Goal: Task Accomplishment & Management: Use online tool/utility

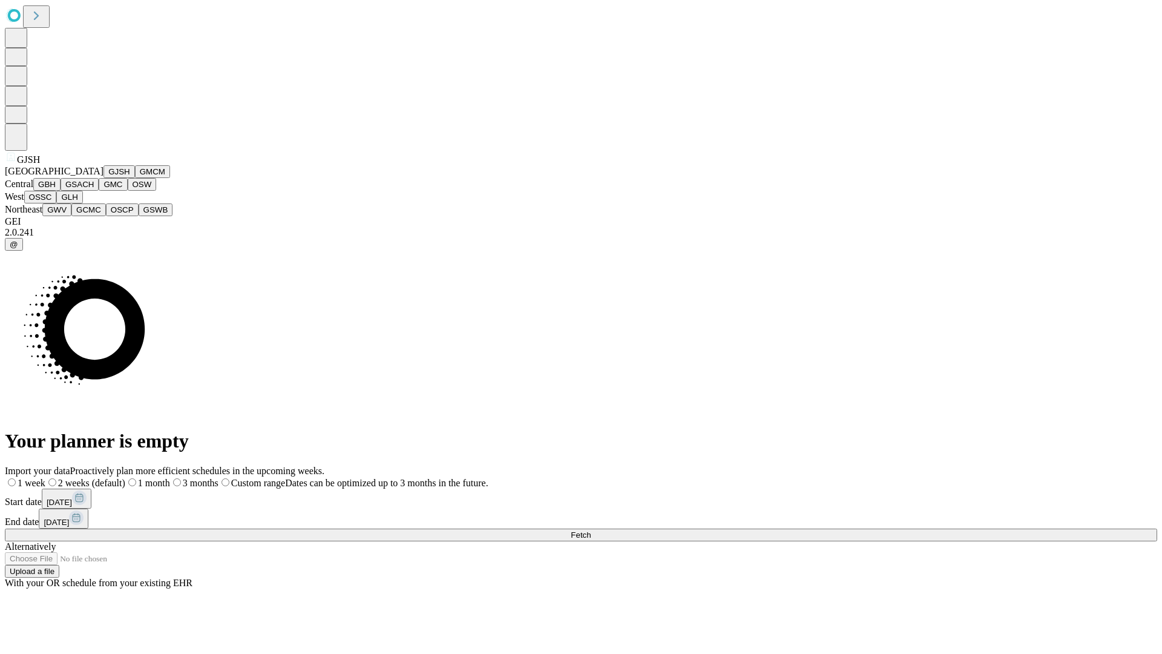
click at [103, 178] on button "GJSH" at bounding box center [118, 171] width 31 height 13
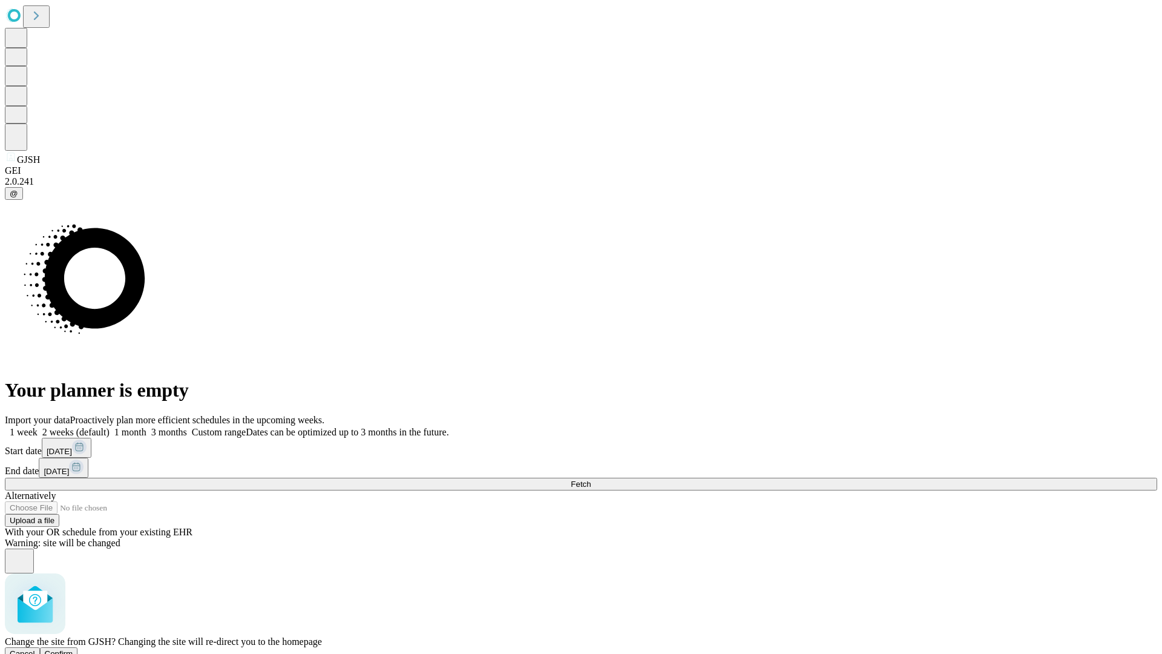
click at [73, 649] on span "Confirm" at bounding box center [59, 653] width 28 height 9
click at [38, 427] on label "1 week" at bounding box center [21, 432] width 33 height 10
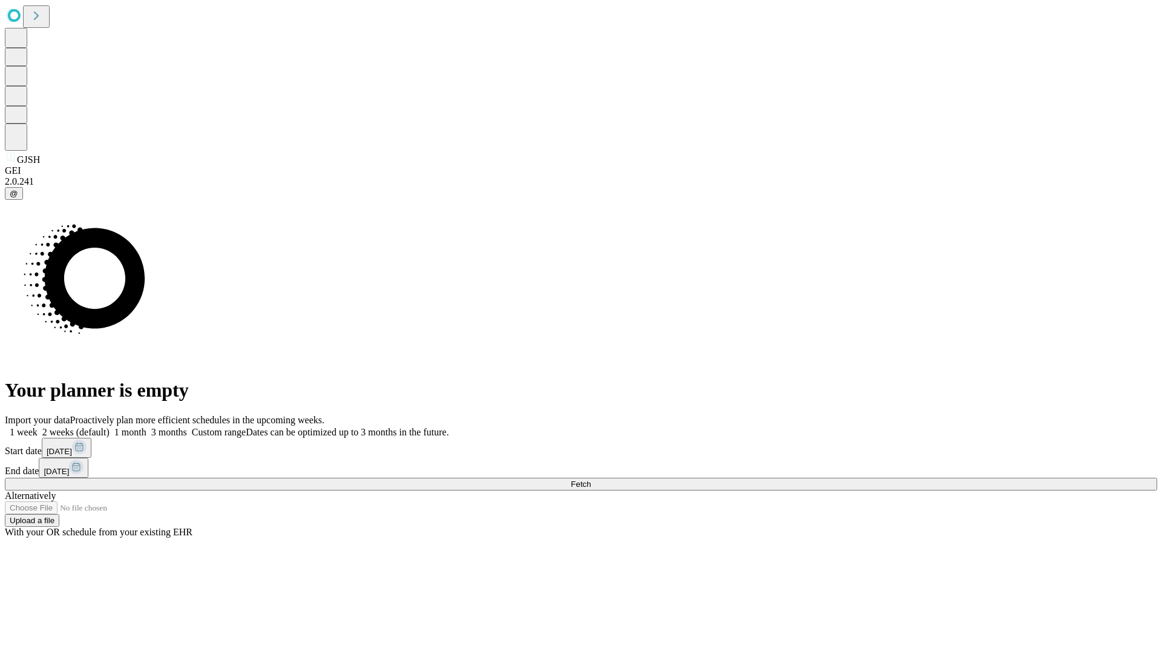
click at [591, 479] on span "Fetch" at bounding box center [581, 483] width 20 height 9
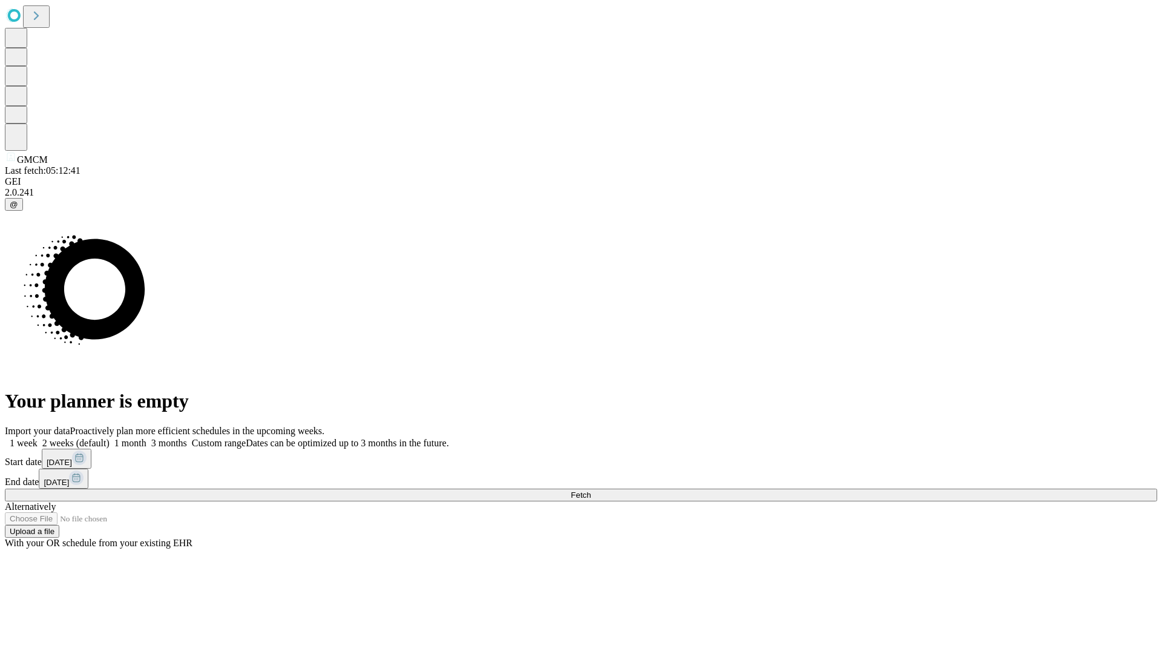
click at [38, 437] on label "1 week" at bounding box center [21, 442] width 33 height 10
click at [591, 490] on span "Fetch" at bounding box center [581, 494] width 20 height 9
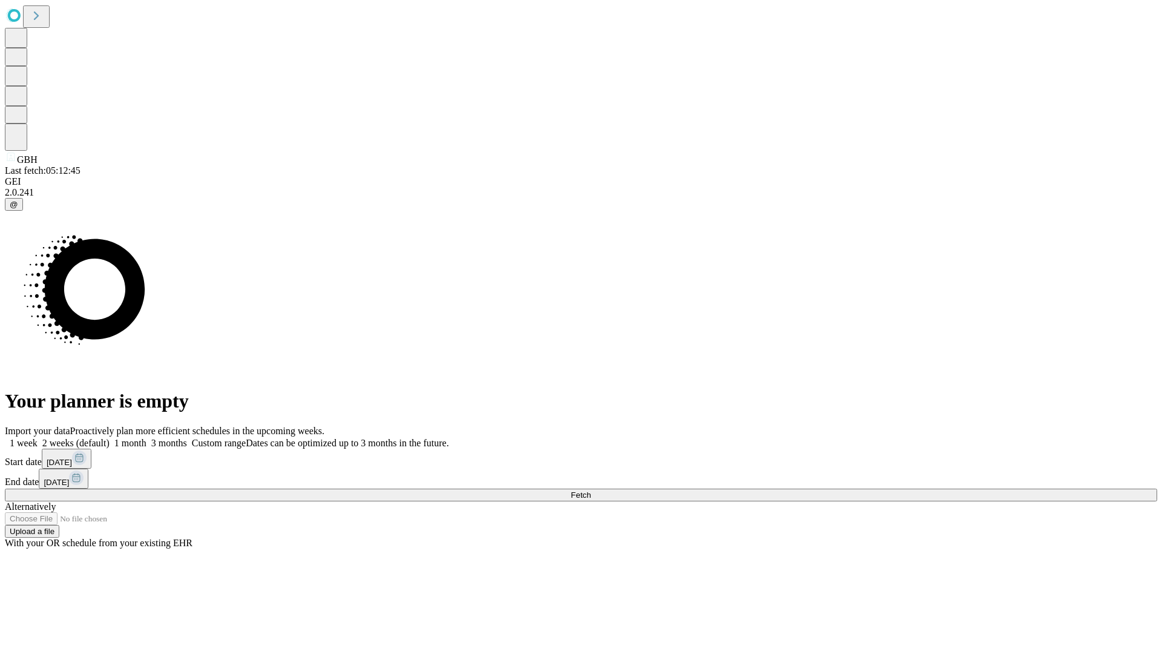
click at [38, 437] on label "1 week" at bounding box center [21, 442] width 33 height 10
click at [591, 490] on span "Fetch" at bounding box center [581, 494] width 20 height 9
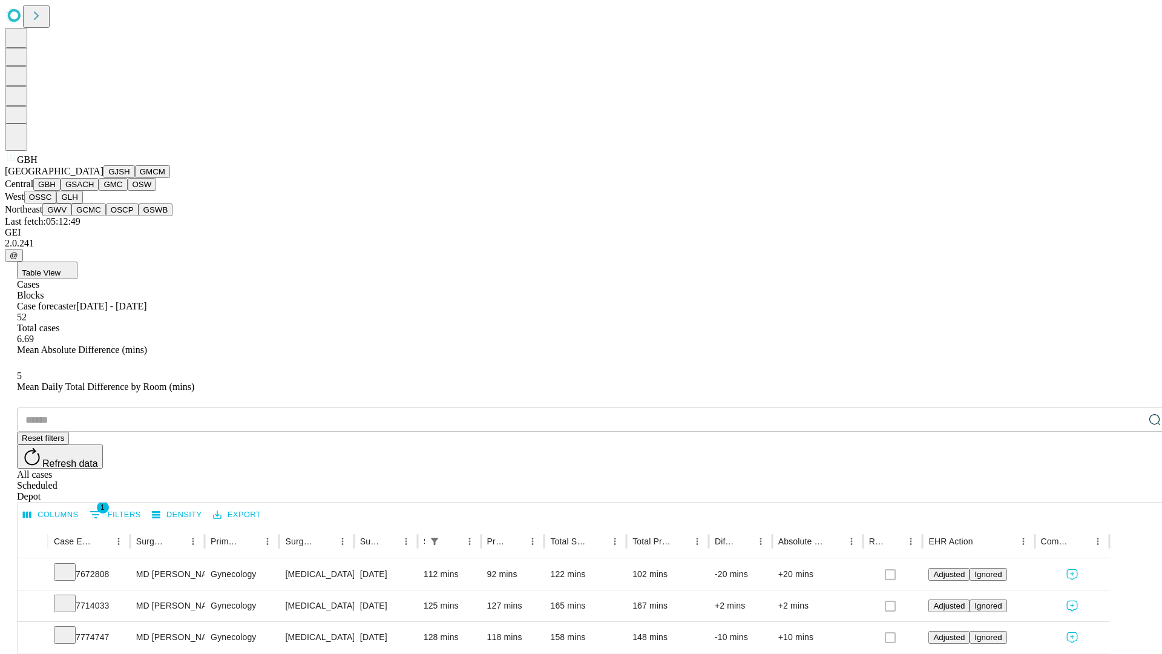
click at [94, 191] on button "GSACH" at bounding box center [80, 184] width 38 height 13
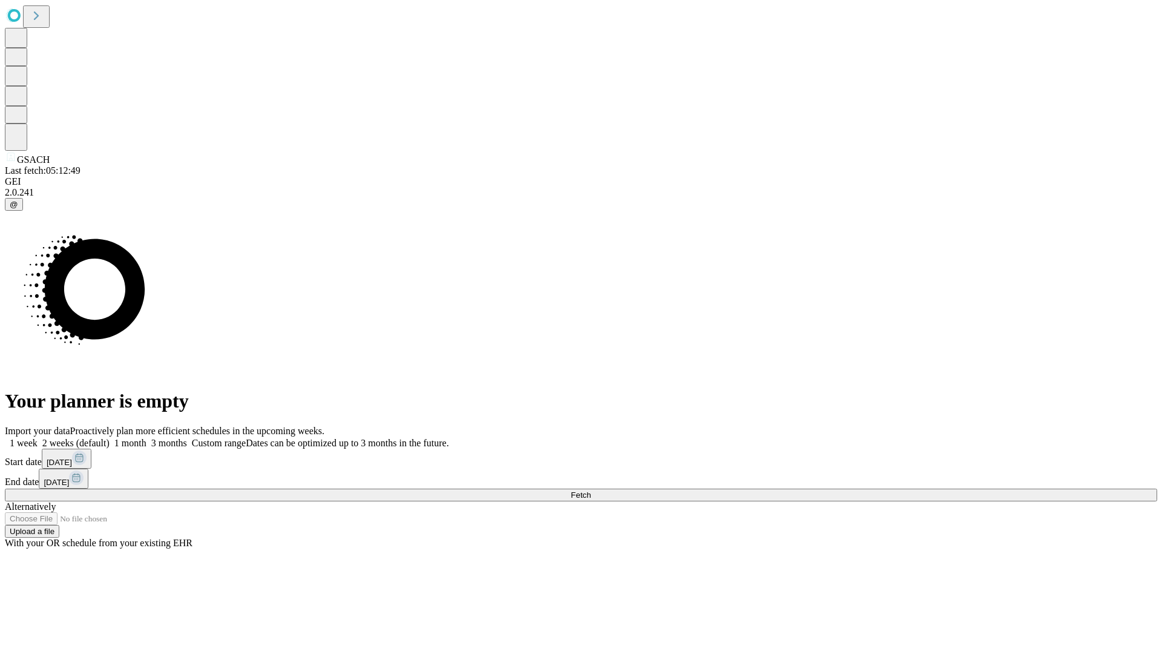
click at [591, 490] on span "Fetch" at bounding box center [581, 494] width 20 height 9
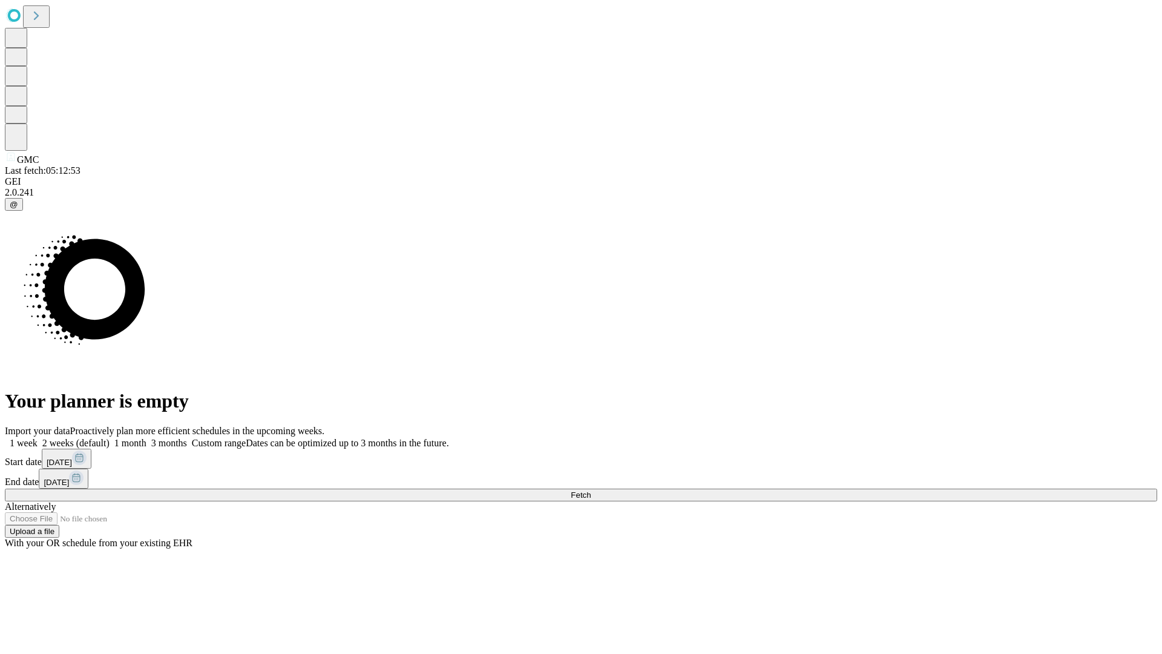
click at [38, 437] on label "1 week" at bounding box center [21, 442] width 33 height 10
click at [591, 490] on span "Fetch" at bounding box center [581, 494] width 20 height 9
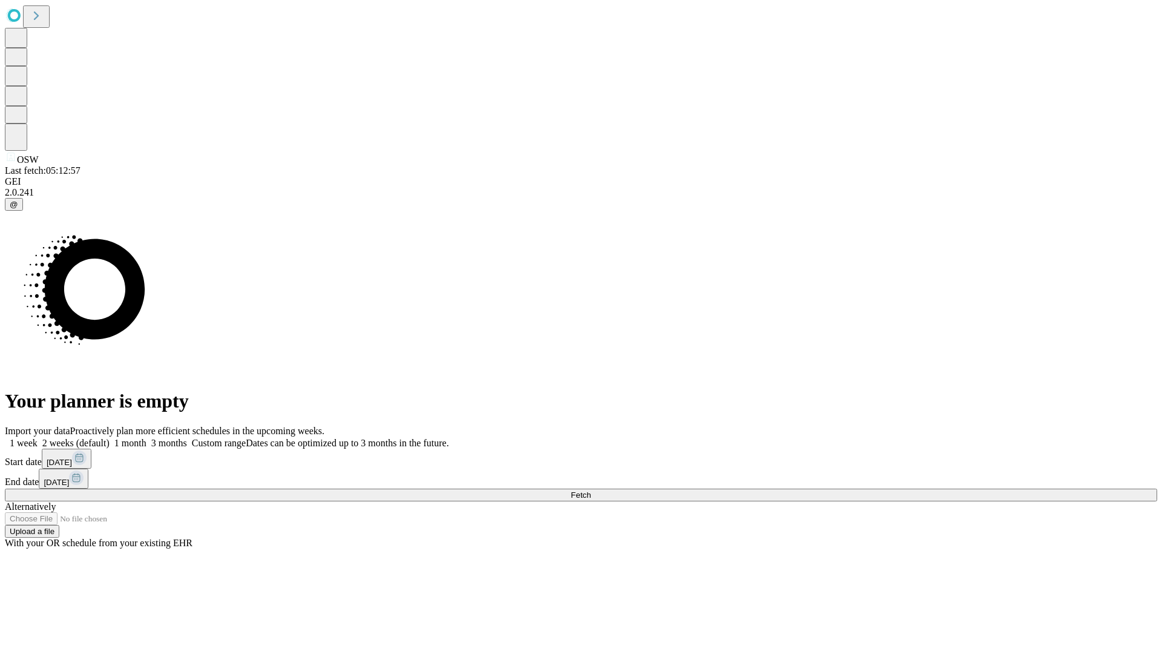
click at [38, 437] on label "1 week" at bounding box center [21, 442] width 33 height 10
click at [591, 490] on span "Fetch" at bounding box center [581, 494] width 20 height 9
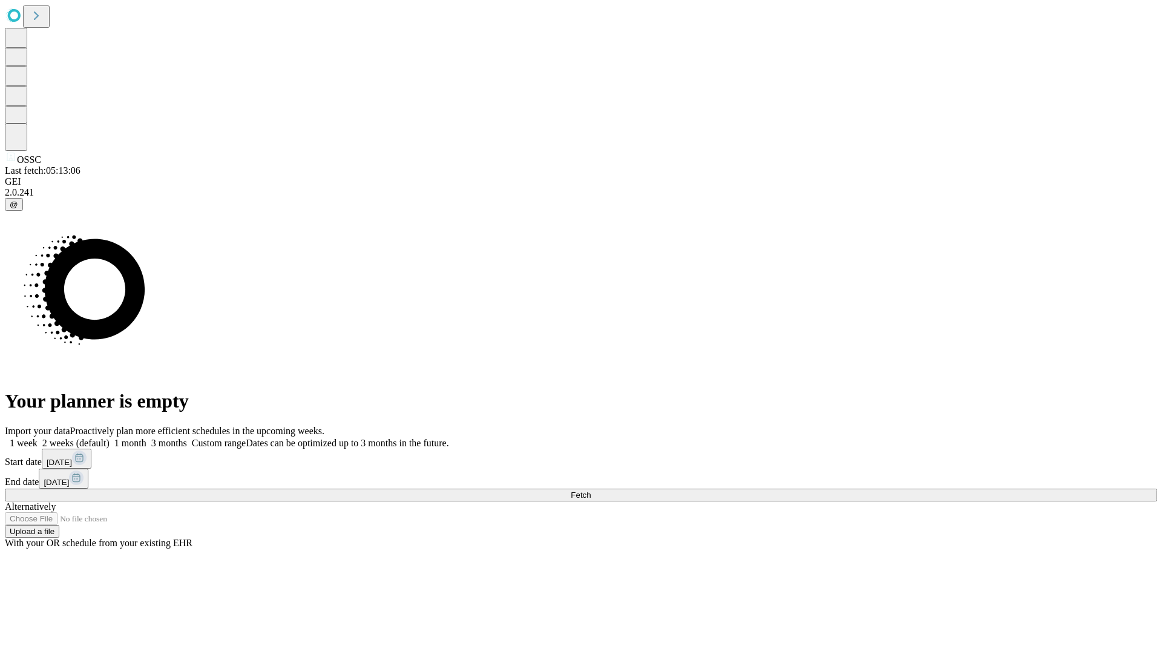
click at [38, 437] on label "1 week" at bounding box center [21, 442] width 33 height 10
click at [591, 490] on span "Fetch" at bounding box center [581, 494] width 20 height 9
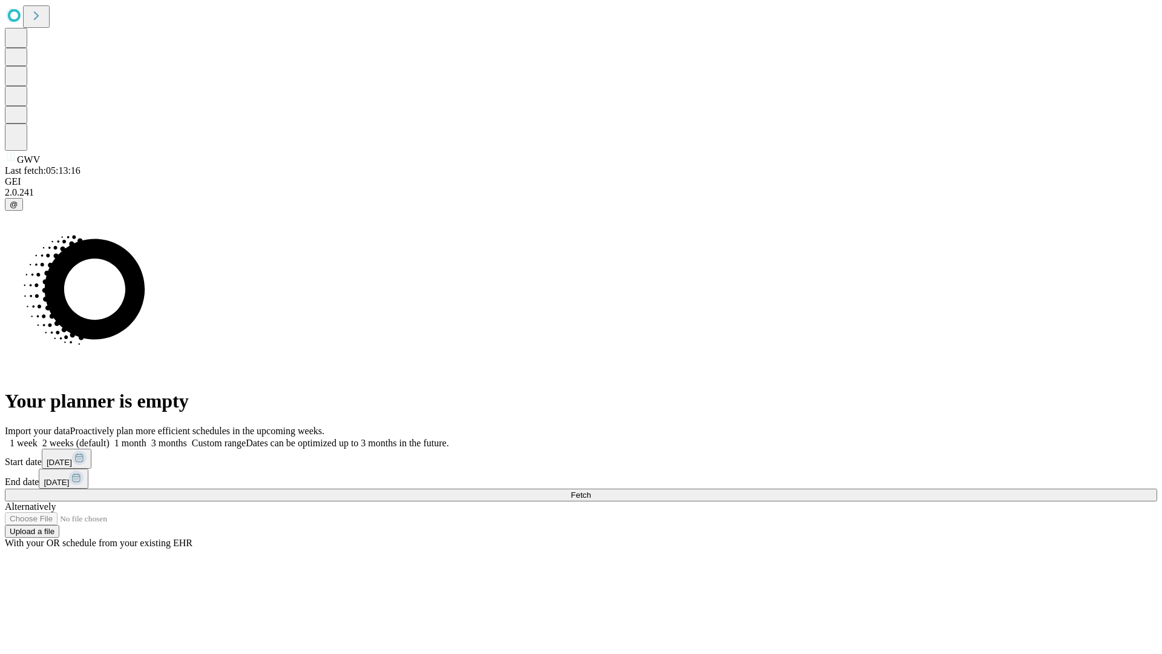
click at [38, 437] on label "1 week" at bounding box center [21, 442] width 33 height 10
click at [591, 490] on span "Fetch" at bounding box center [581, 494] width 20 height 9
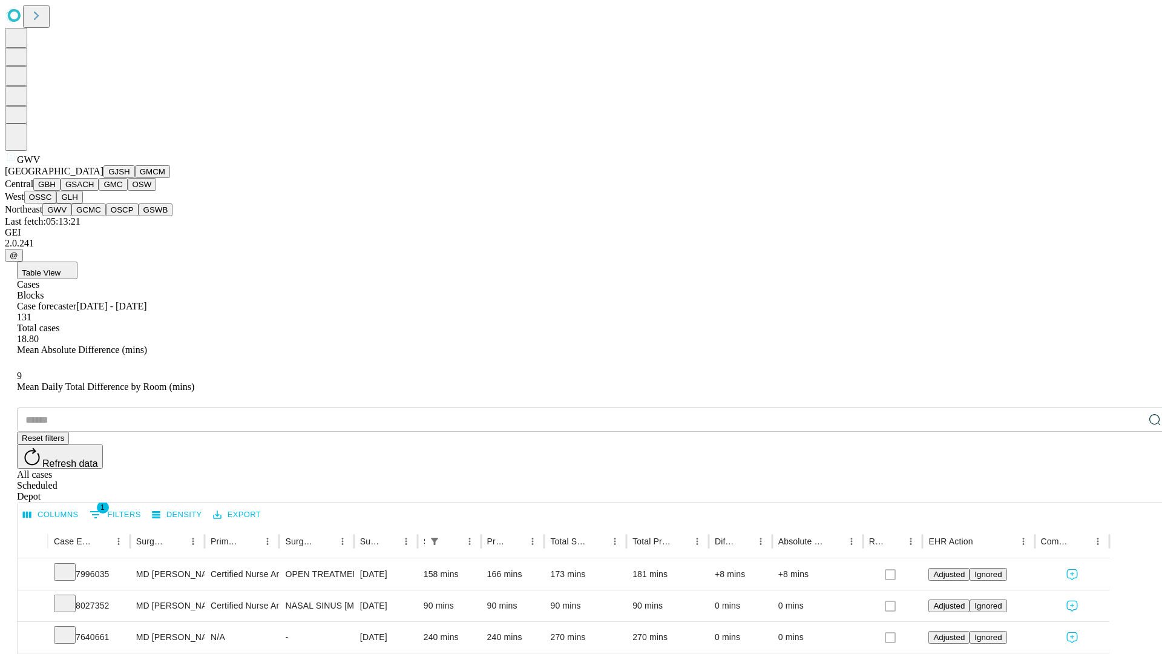
click at [94, 216] on button "GCMC" at bounding box center [88, 209] width 34 height 13
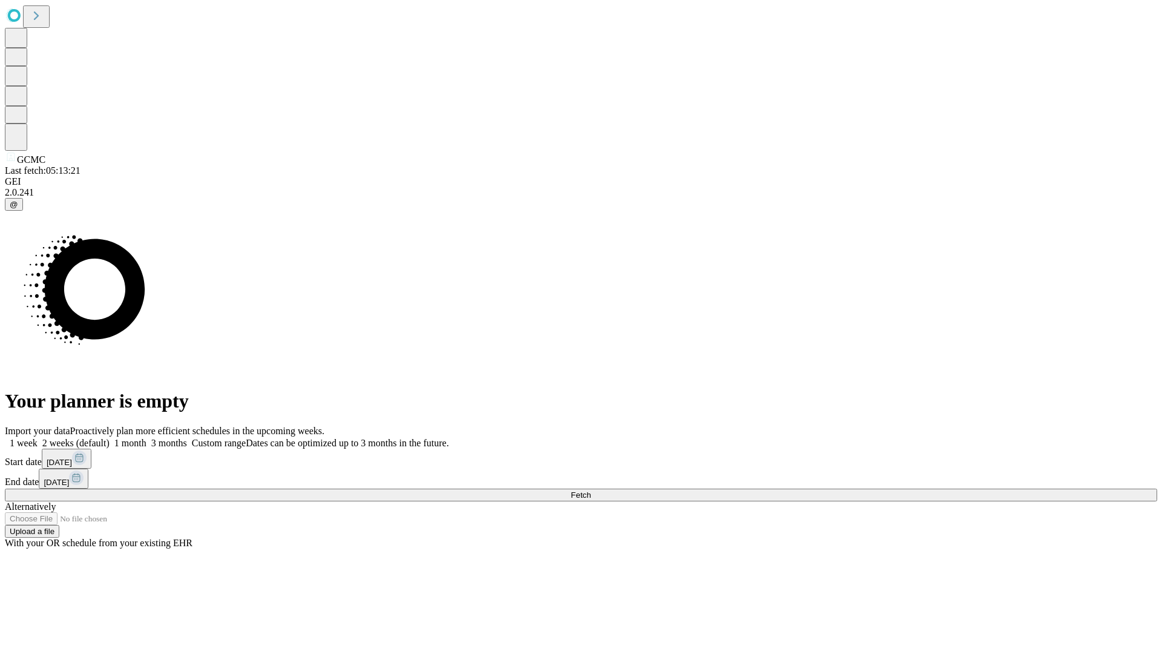
click at [38, 437] on label "1 week" at bounding box center [21, 442] width 33 height 10
click at [591, 490] on span "Fetch" at bounding box center [581, 494] width 20 height 9
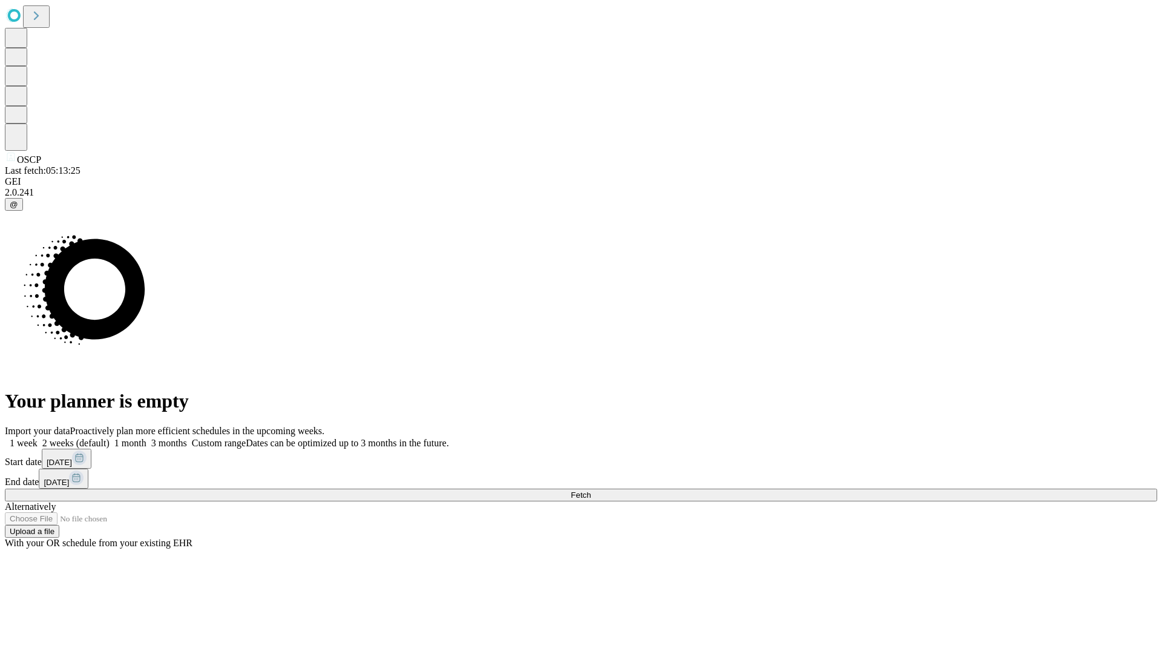
click at [591, 490] on span "Fetch" at bounding box center [581, 494] width 20 height 9
